Goal: Task Accomplishment & Management: Complete application form

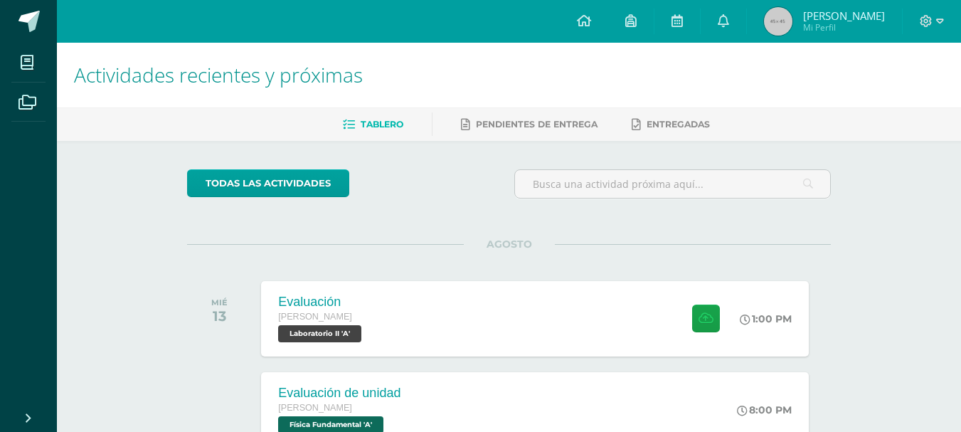
click at [6, 156] on ul "Mis cursos Archivos" at bounding box center [28, 222] width 57 height 358
click at [9, 144] on ul "Mis cursos Archivos" at bounding box center [28, 222] width 57 height 358
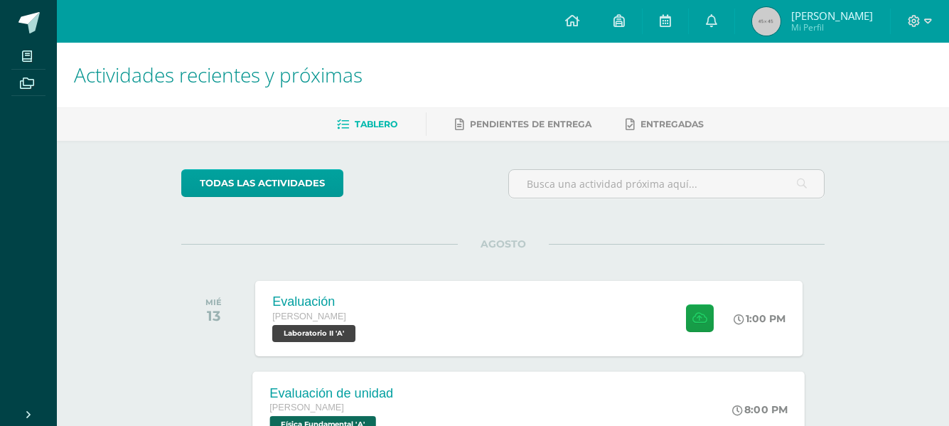
click at [519, 402] on div "Evaluación de unidad [PERSON_NAME] Física Fundamental 'A' 8:00 PM Evaluación de…" at bounding box center [529, 409] width 552 height 76
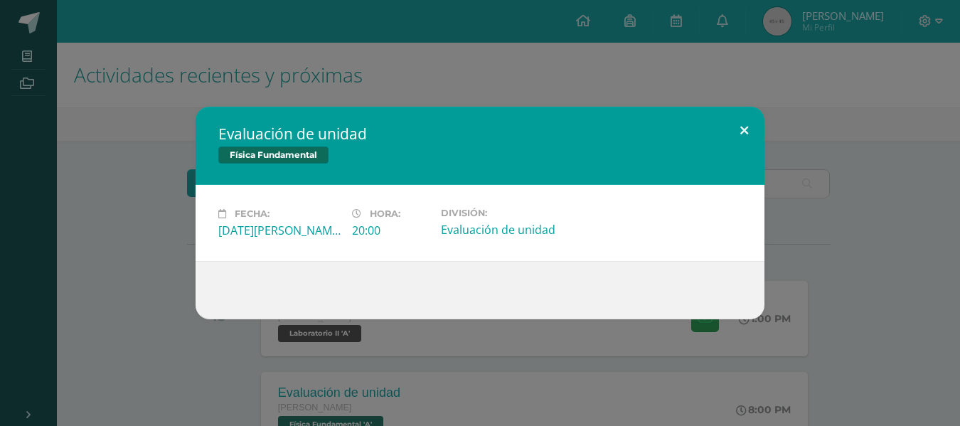
click at [754, 129] on button at bounding box center [744, 131] width 41 height 48
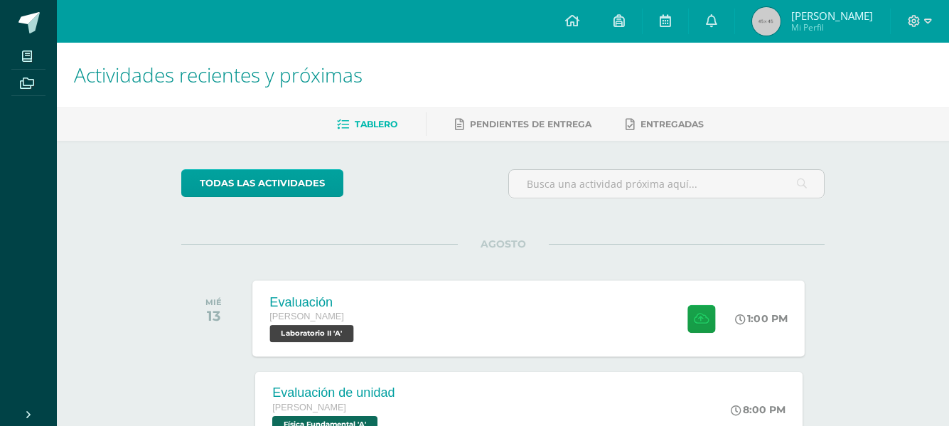
click at [637, 339] on div "Evaluación [PERSON_NAME] Laboratorio II 'A' 1:00 PM Evaluación Laboratorio II" at bounding box center [529, 318] width 552 height 76
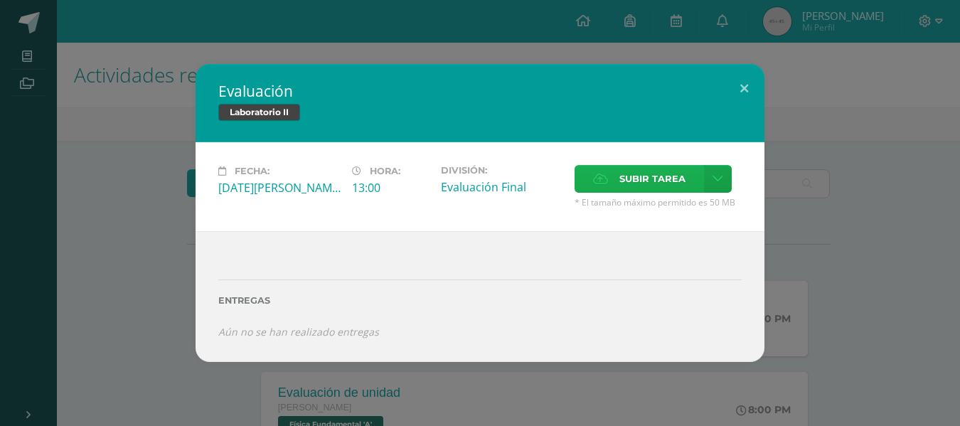
click at [631, 176] on span "Subir tarea" at bounding box center [652, 179] width 66 height 26
click at [0, 0] on input "Subir tarea" at bounding box center [0, 0] width 0 height 0
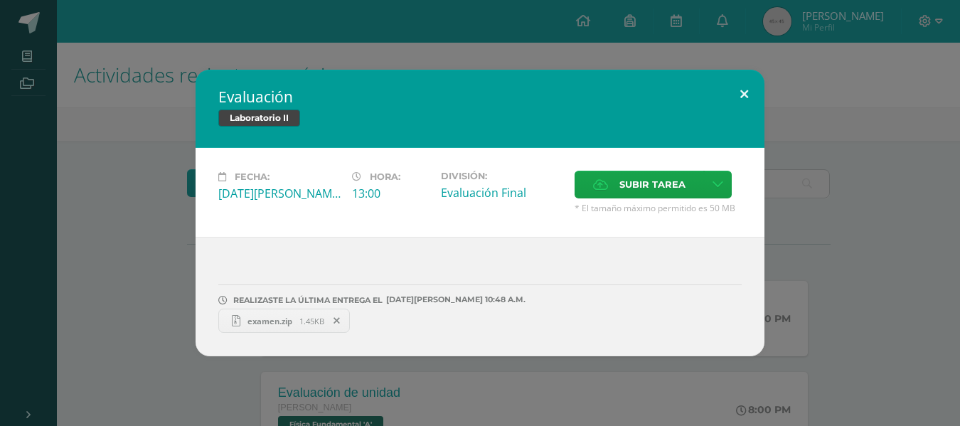
click at [740, 95] on button at bounding box center [744, 94] width 41 height 48
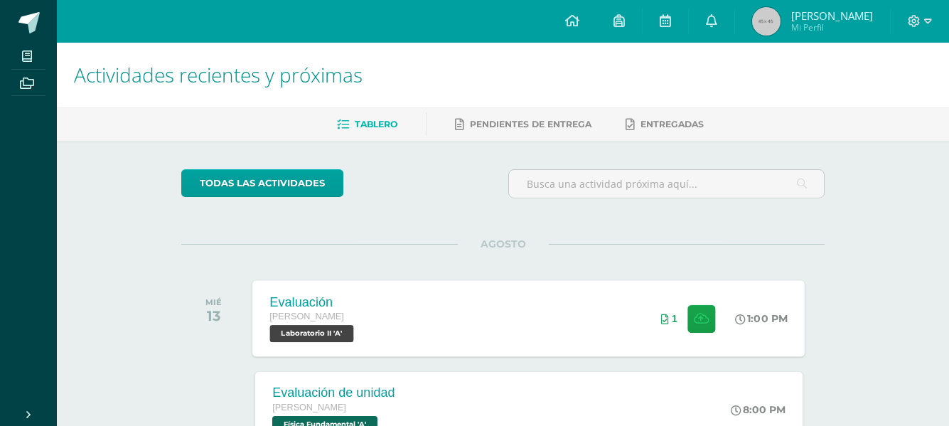
click at [545, 311] on div "Evaluación [PERSON_NAME] Laboratorio II 'A' 1:00 PM 1 Evaluación Laboratorio II" at bounding box center [529, 318] width 552 height 76
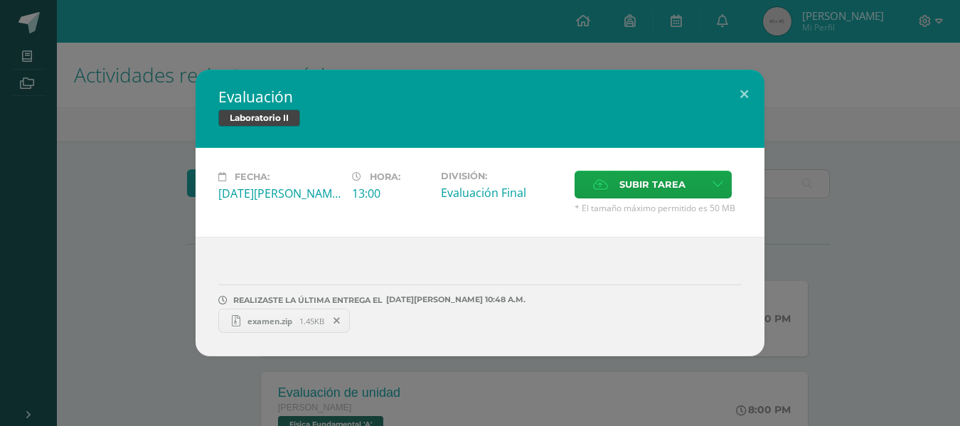
click at [533, 363] on div "Evaluación Laboratorio II Fecha: [DATE][PERSON_NAME] Hora: 13:00 División: Subi…" at bounding box center [480, 213] width 960 height 426
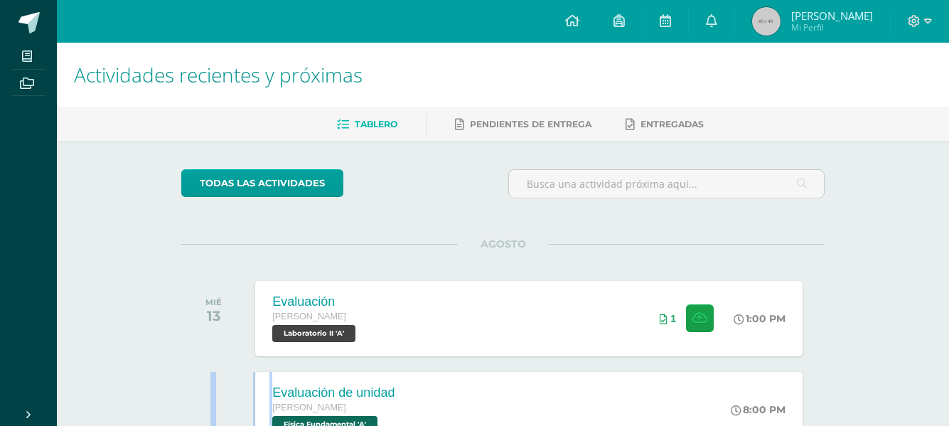
click at [594, 303] on div "Evaluación [PERSON_NAME] Laboratorio II 'A' 1:00 PM 1 Evaluación Laboratorio II" at bounding box center [529, 318] width 552 height 76
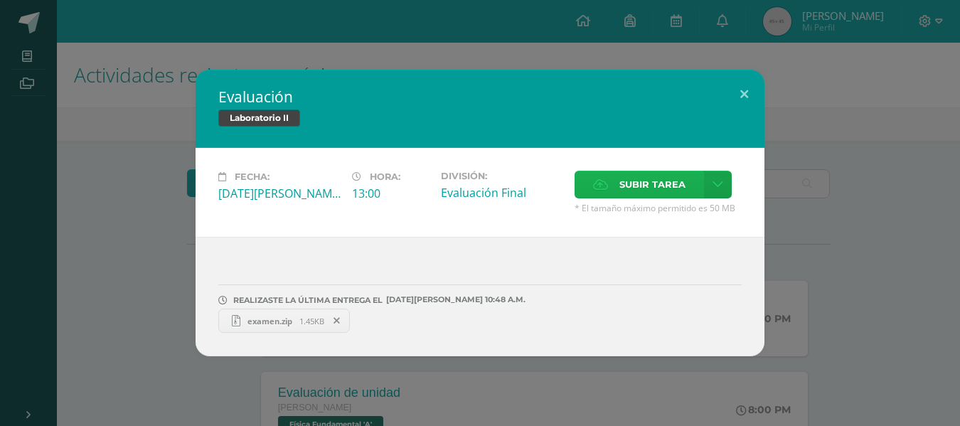
click at [599, 174] on label "Subir tarea" at bounding box center [638, 185] width 129 height 28
click at [0, 0] on input "Subir tarea" at bounding box center [0, 0] width 0 height 0
click at [718, 124] on div "Laboratorio II" at bounding box center [479, 119] width 523 height 21
click at [731, 89] on button at bounding box center [744, 94] width 41 height 48
